Goal: Information Seeking & Learning: Learn about a topic

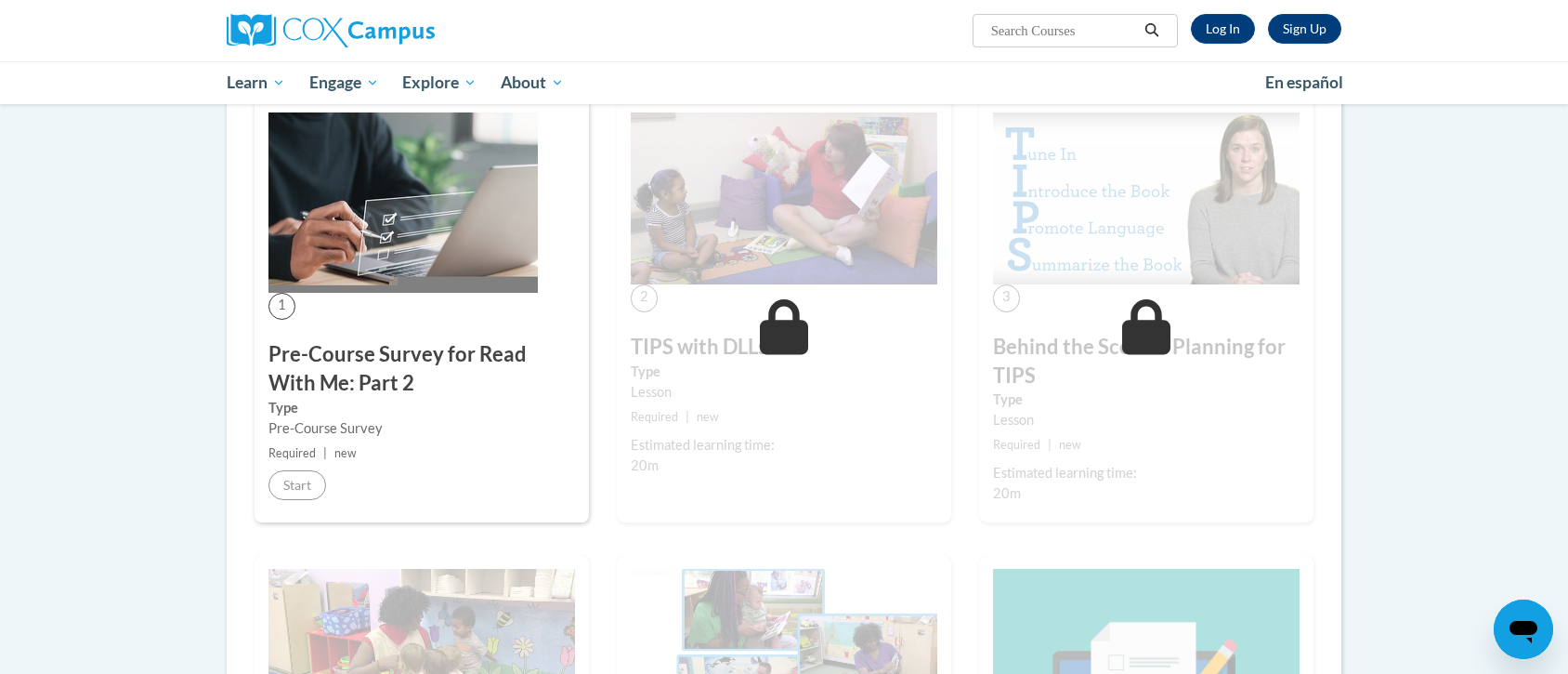
scroll to position [331, 0]
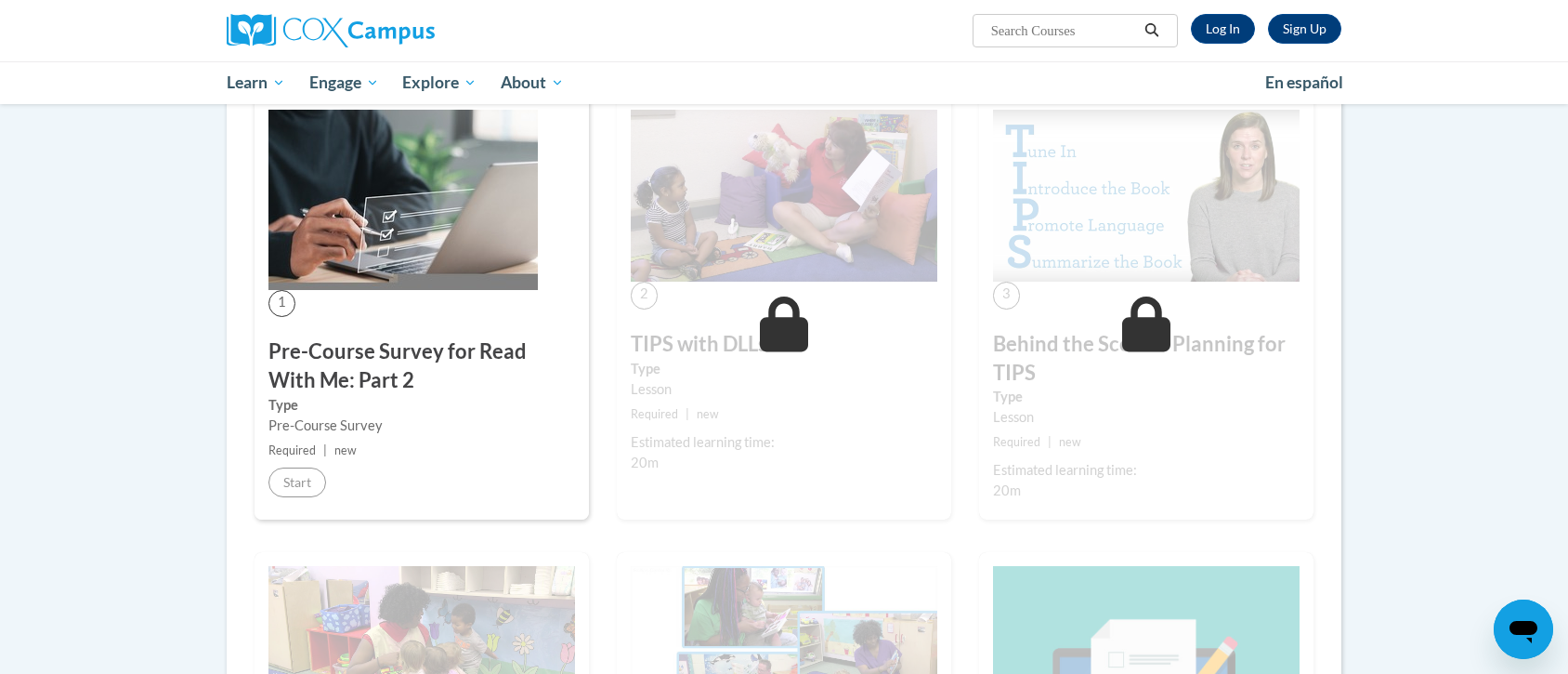
click at [421, 278] on img at bounding box center [403, 200] width 270 height 180
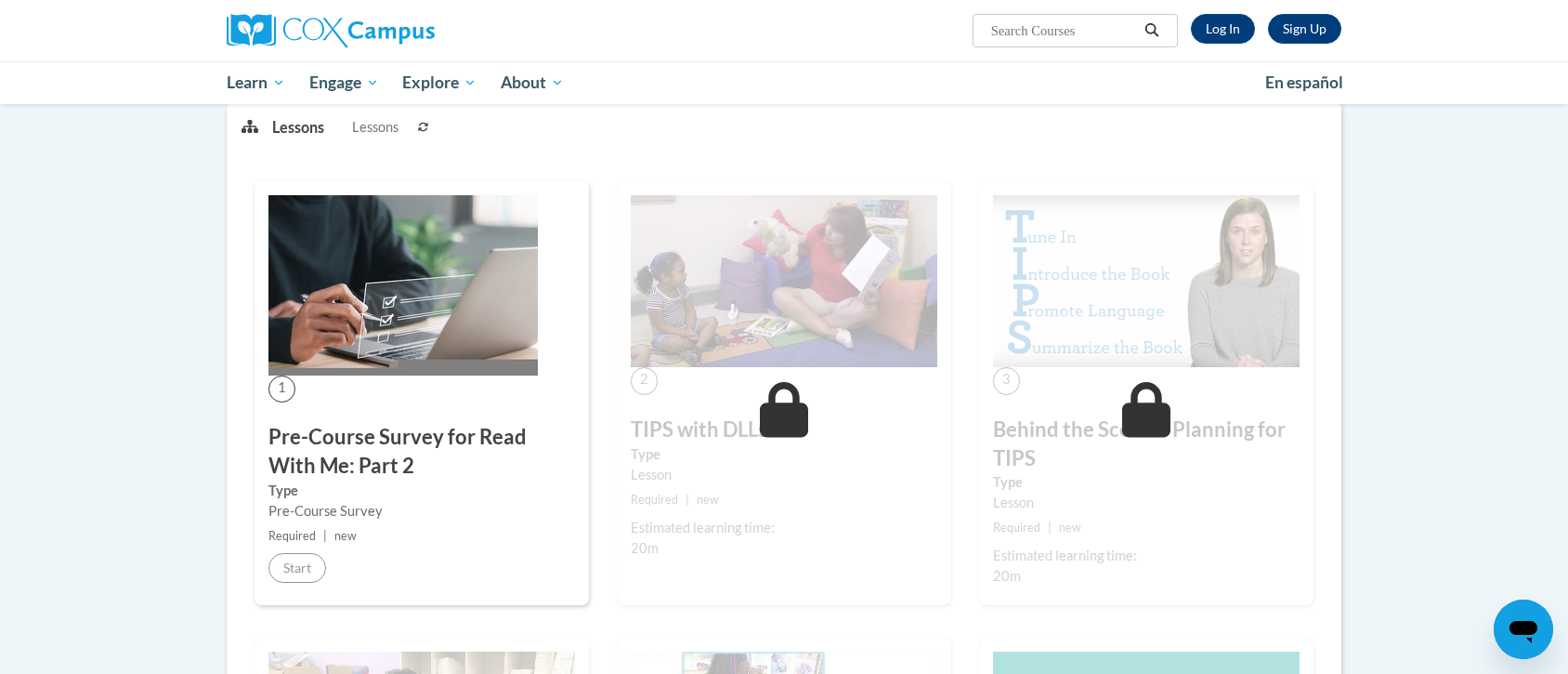
scroll to position [247, 0]
click at [340, 263] on img at bounding box center [403, 283] width 270 height 180
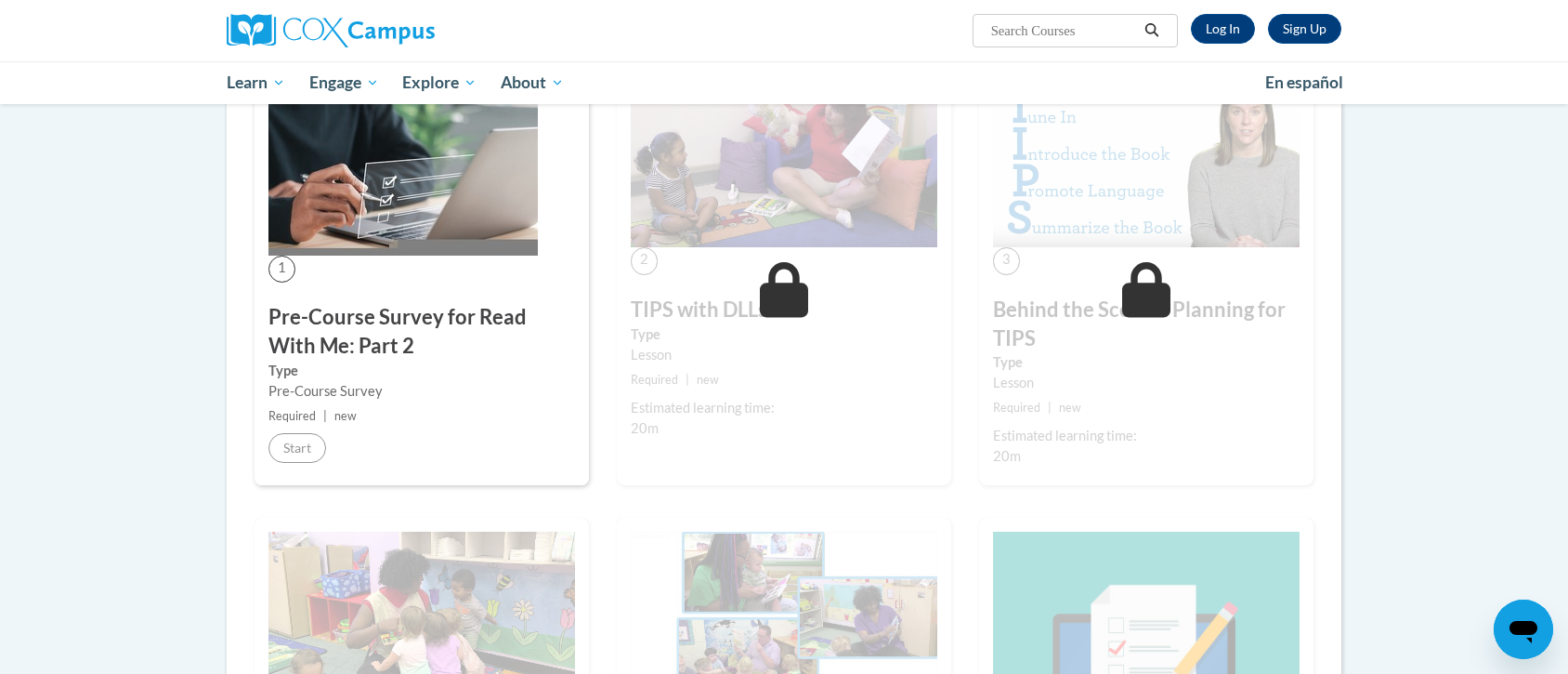
scroll to position [364, 0]
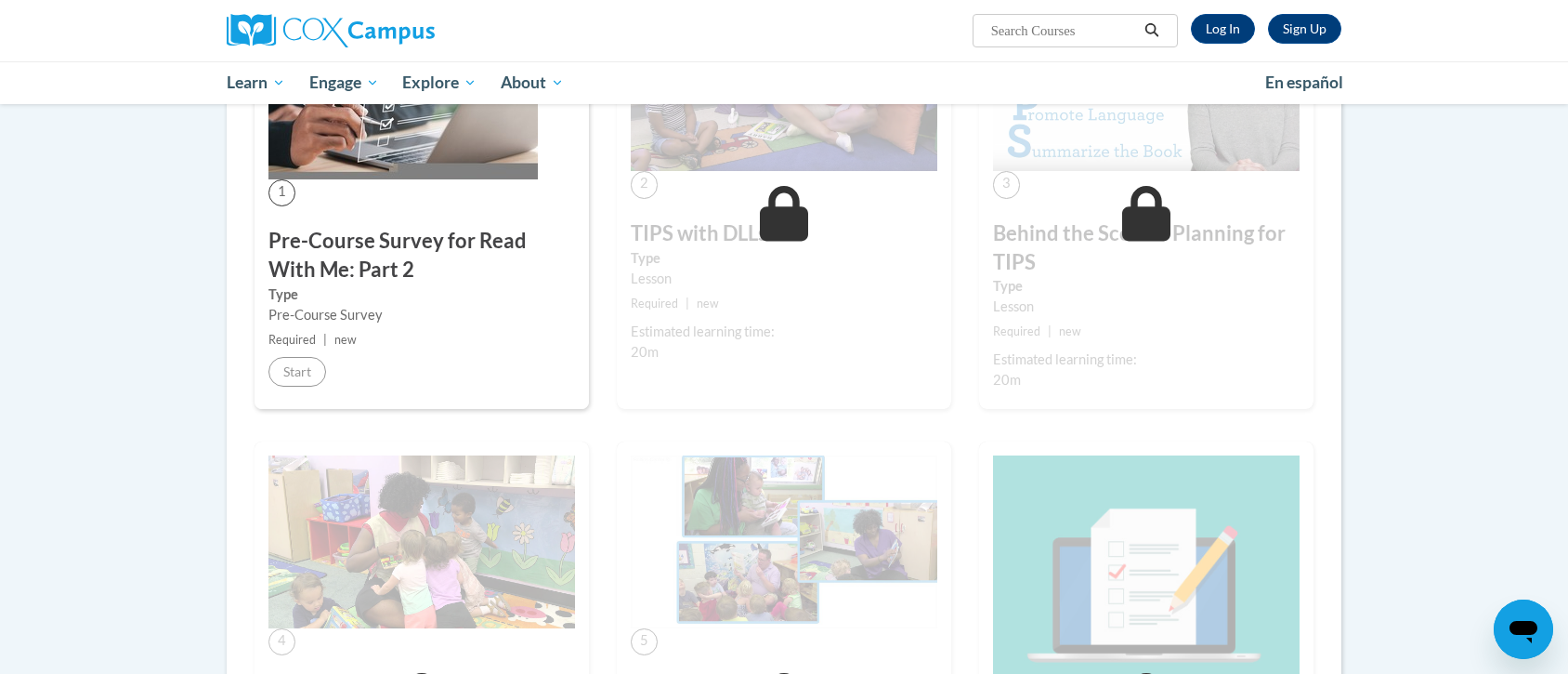
scroll to position [458, 0]
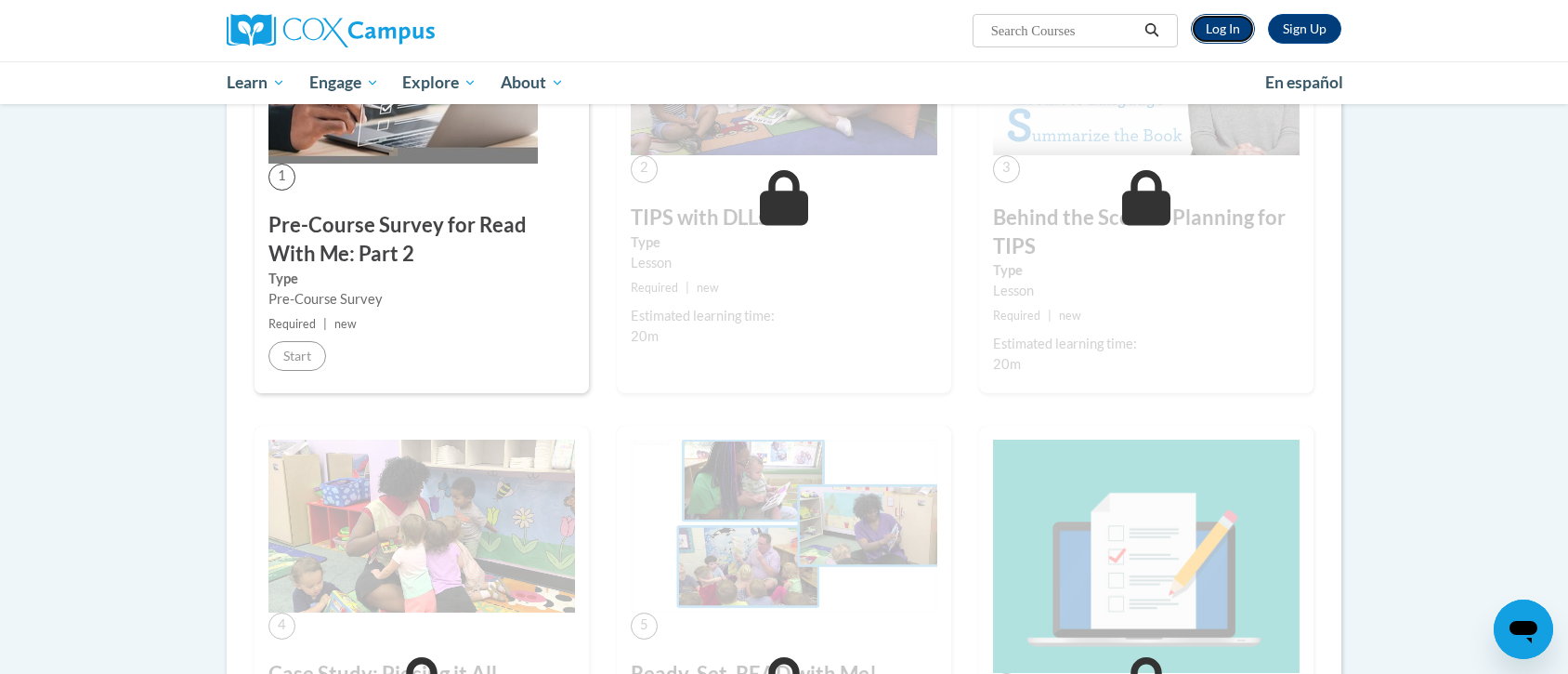
click at [1230, 24] on link "Log In" at bounding box center [1223, 28] width 64 height 30
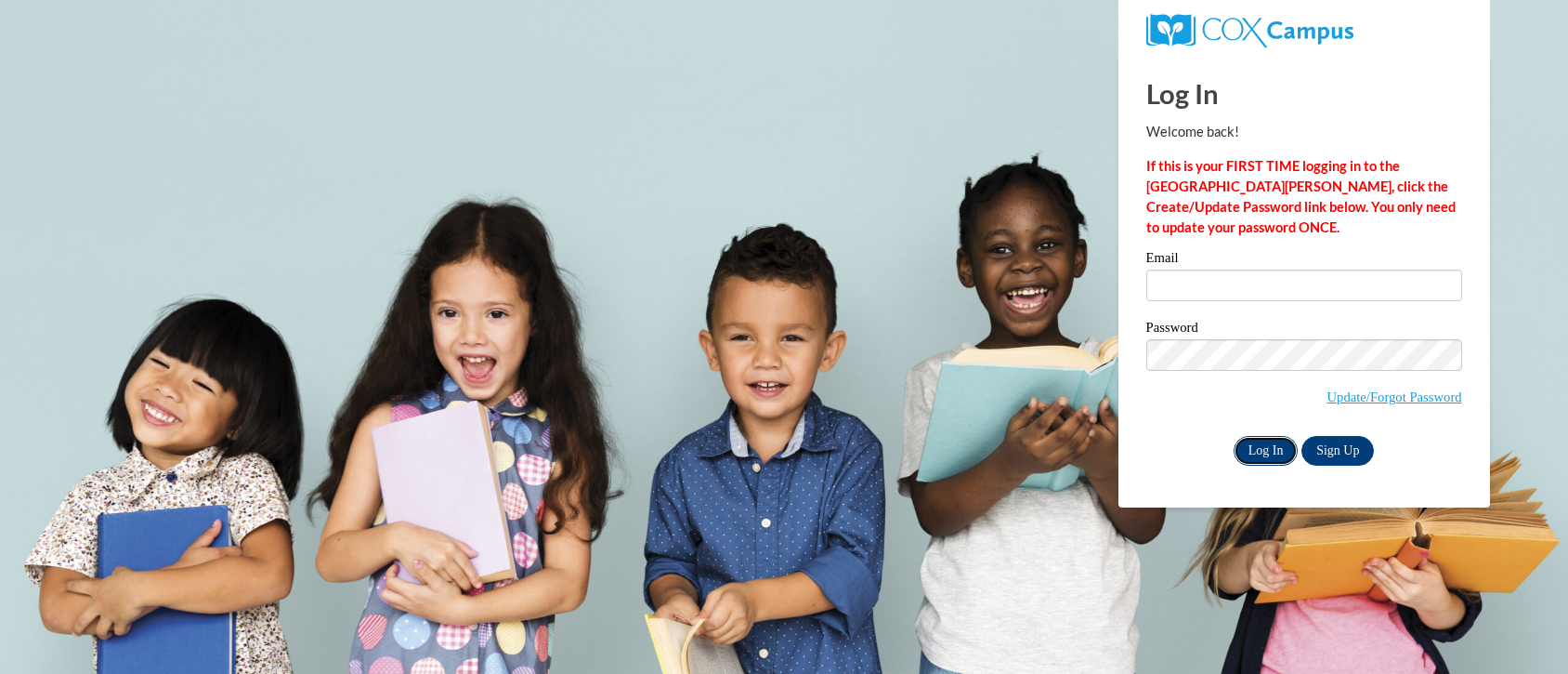
click at [1265, 460] on input "Log In" at bounding box center [1266, 451] width 65 height 30
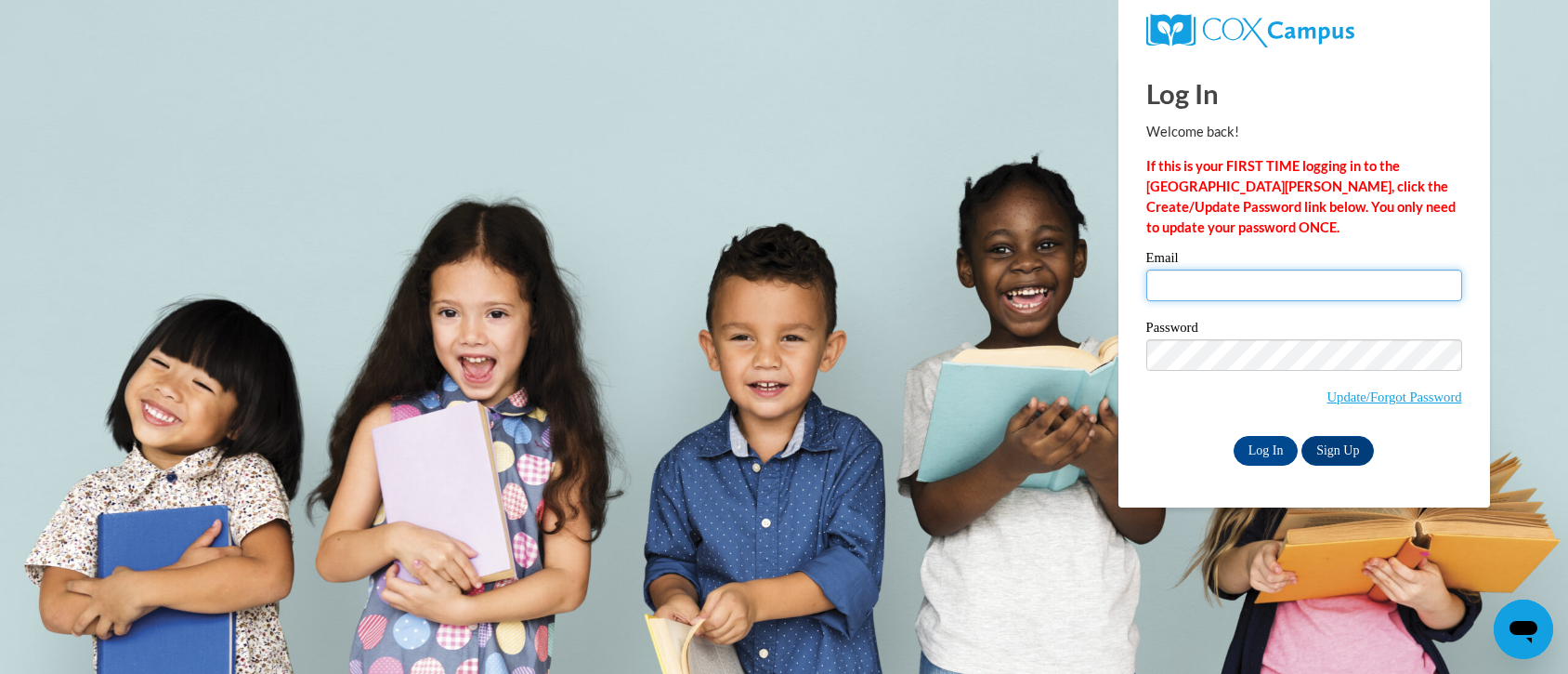
type input "filipponek@sycamoreschools.org"
click at [1251, 446] on input "Log In" at bounding box center [1266, 451] width 65 height 30
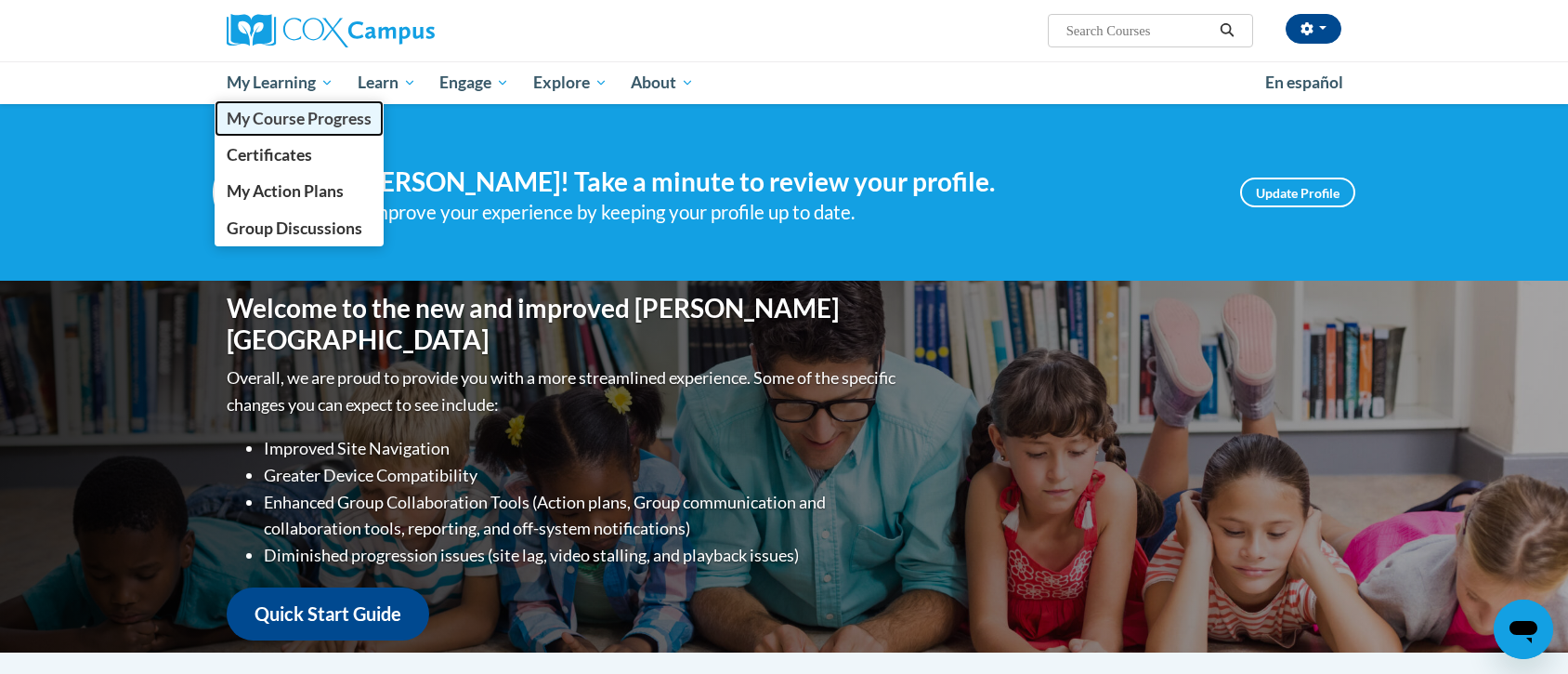
click at [312, 114] on span "My Course Progress" at bounding box center [299, 119] width 145 height 19
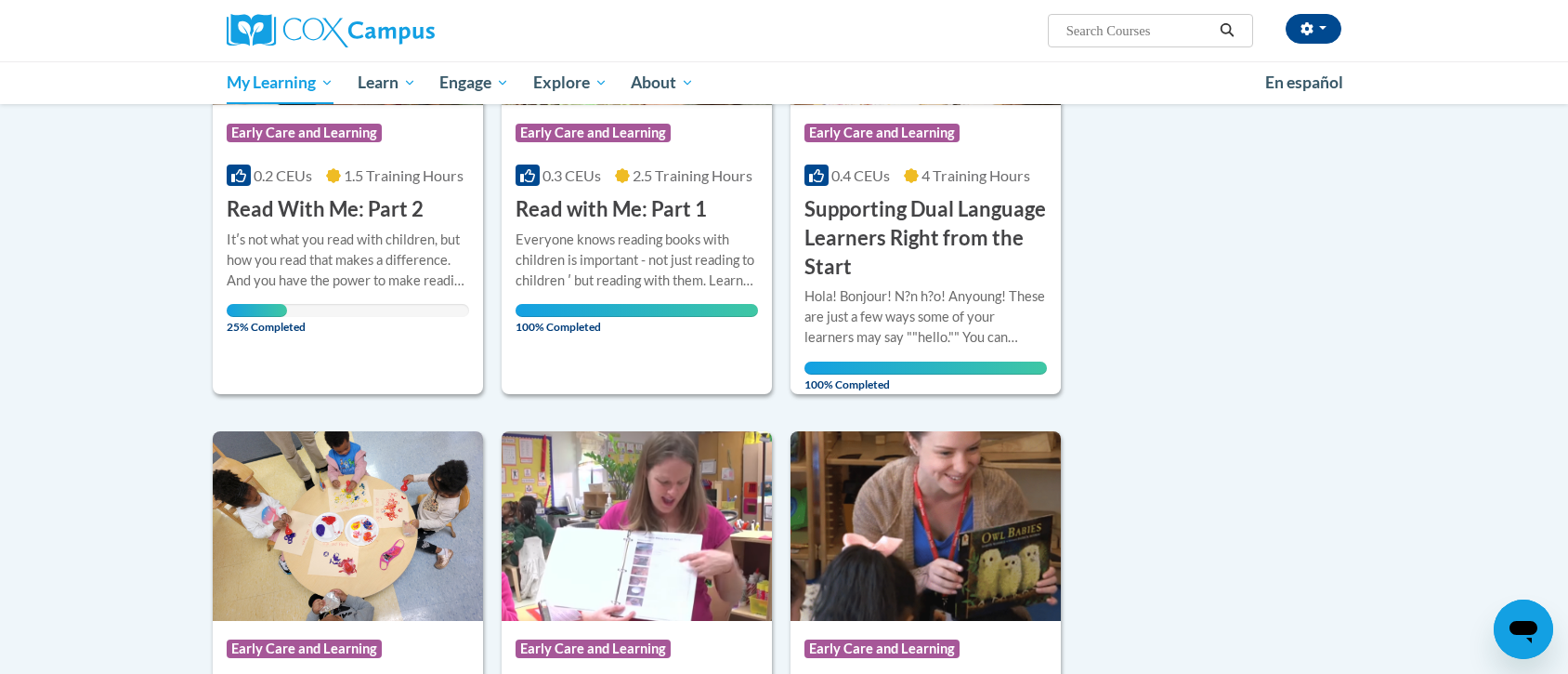
scroll to position [429, 0]
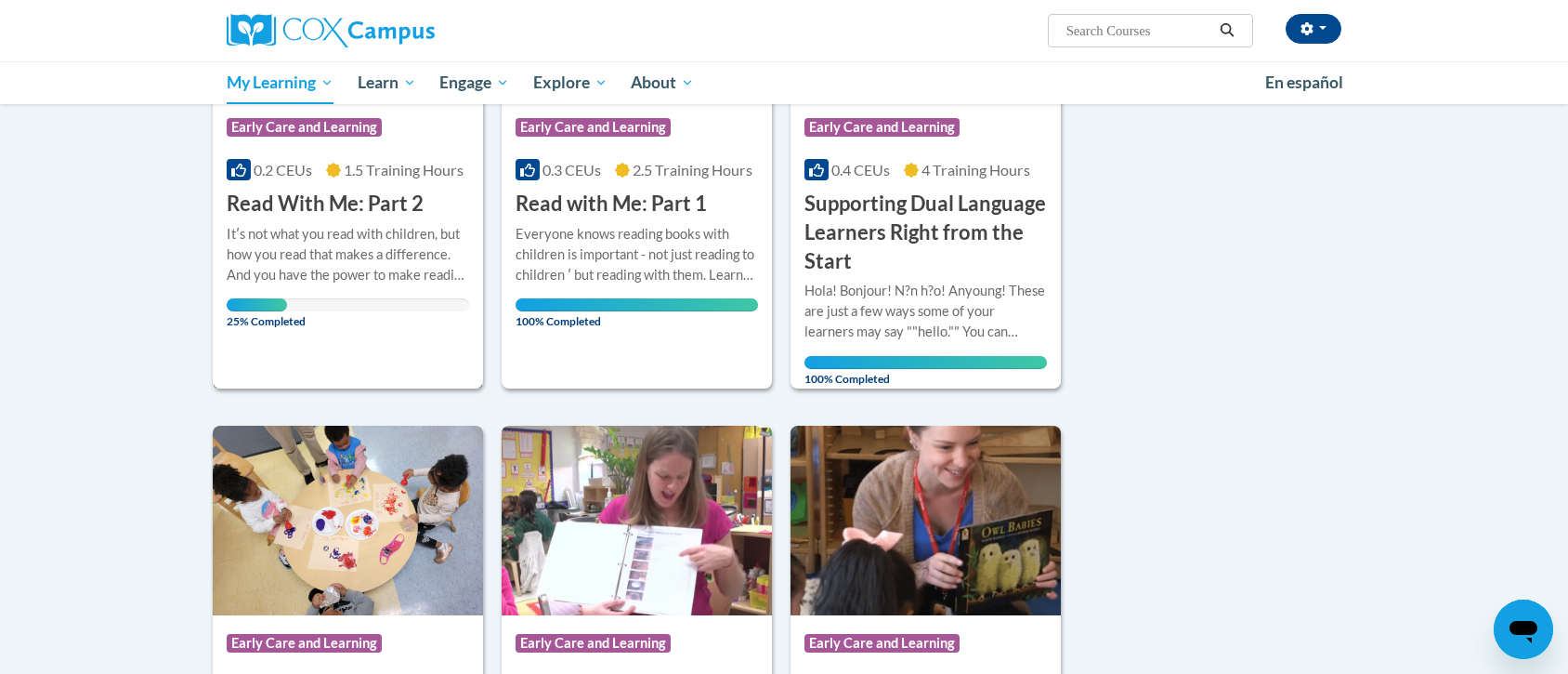
click at [326, 213] on h3 "Read With Me: Part 2" at bounding box center [325, 205] width 197 height 29
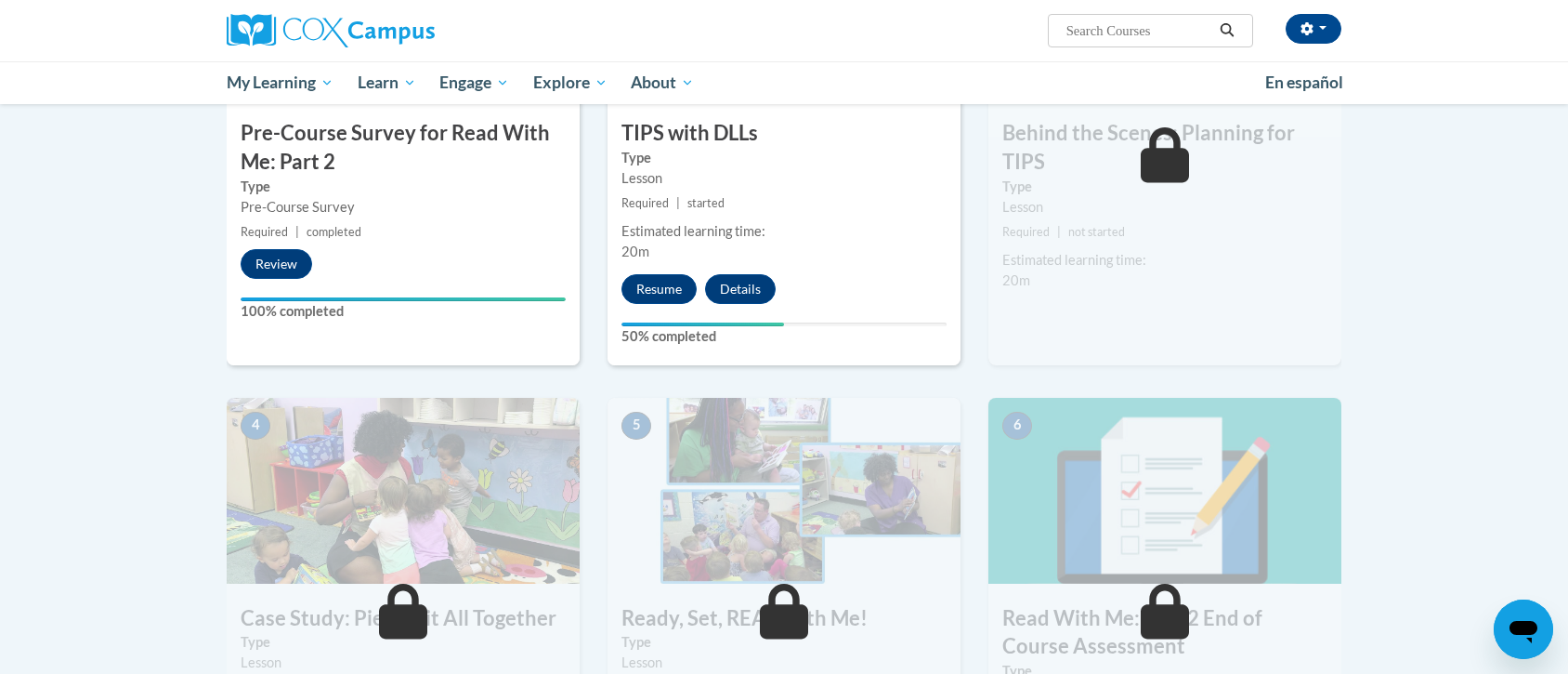
scroll to position [560, 0]
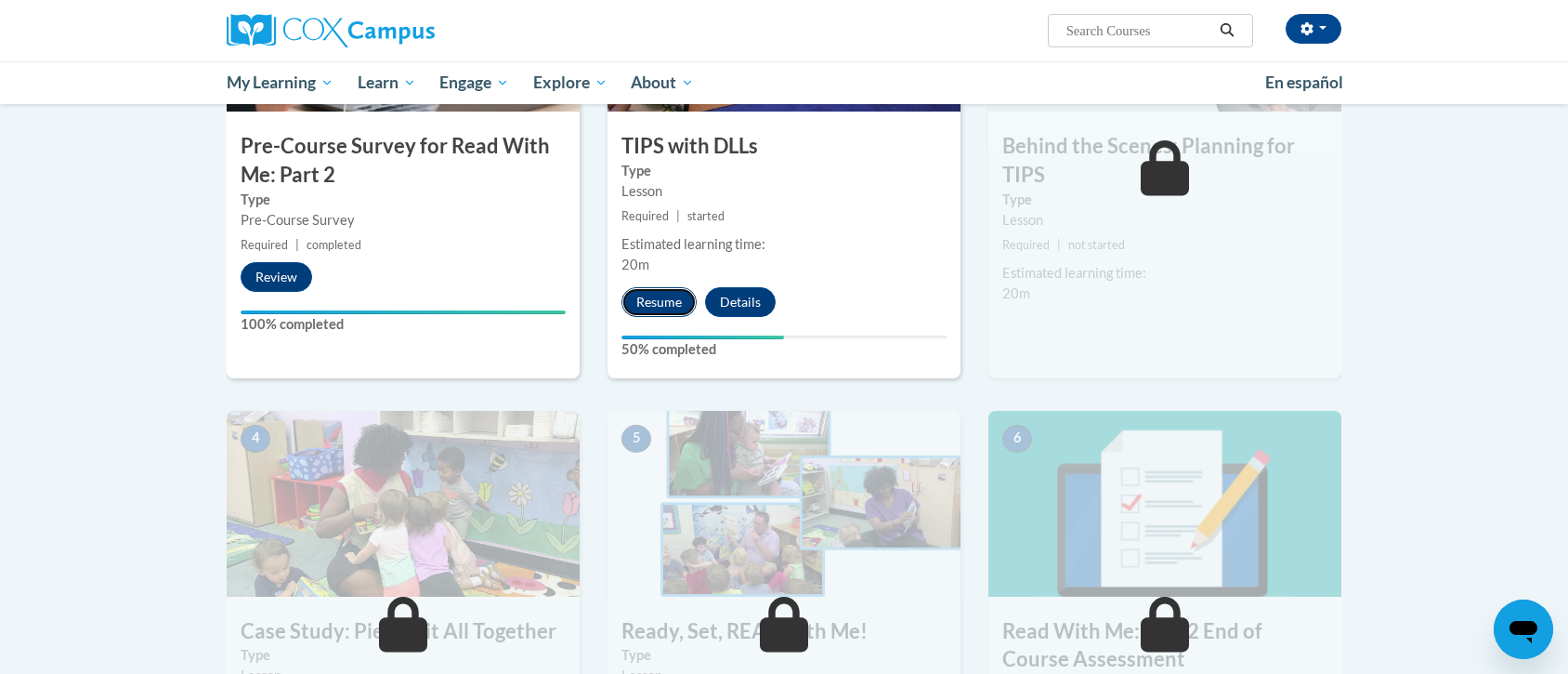
click at [655, 313] on button "Resume" at bounding box center [659, 302] width 75 height 30
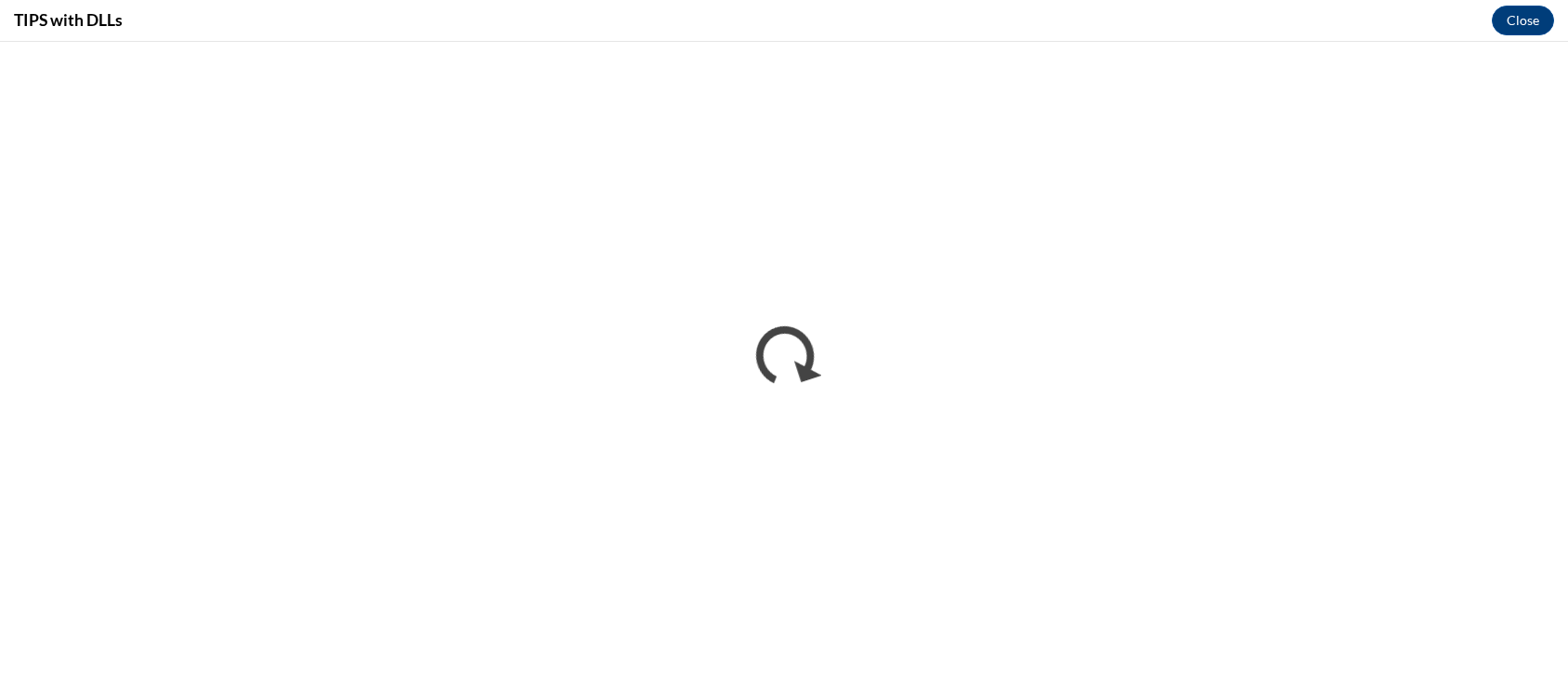
scroll to position [0, 0]
